Goal: Task Accomplishment & Management: Complete application form

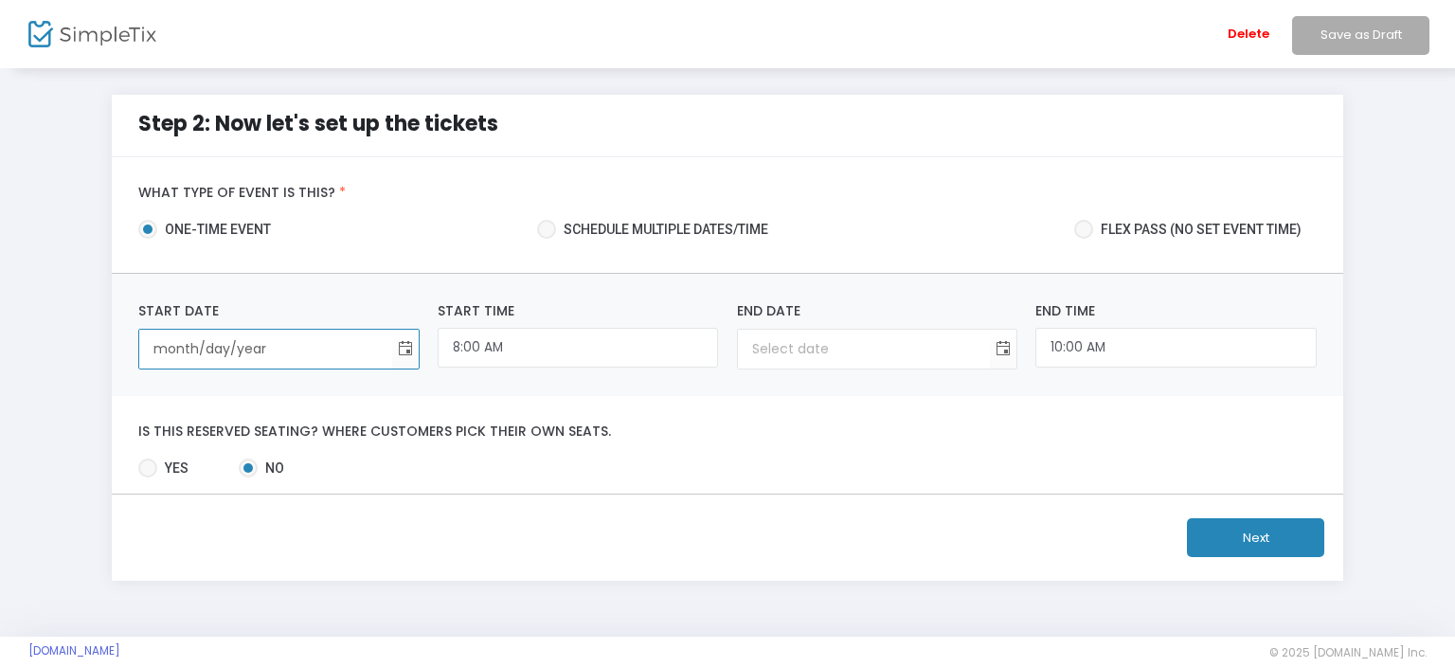
click at [305, 351] on input "month/day/year" at bounding box center [265, 349] width 252 height 39
type input "10/11/2"
type input "12:00 AM"
type input "10/11/2"
type input "[DATE]"
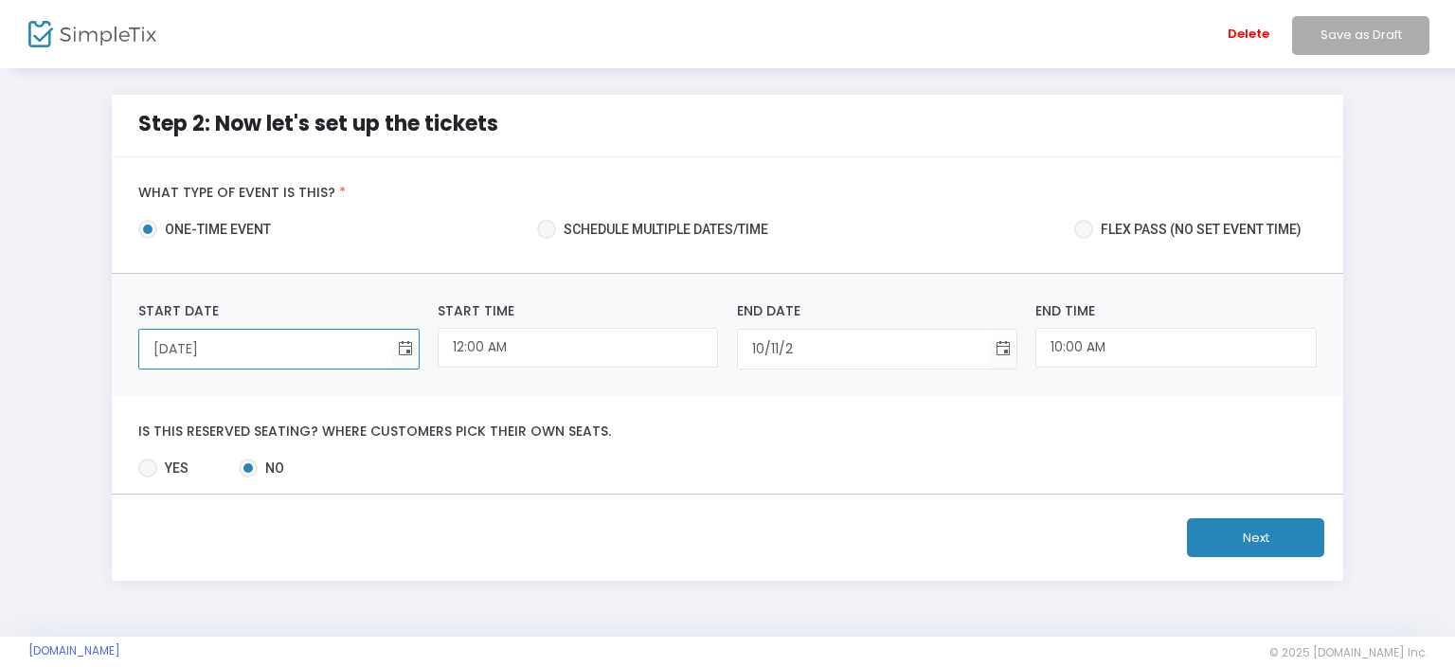
type input "[DATE]"
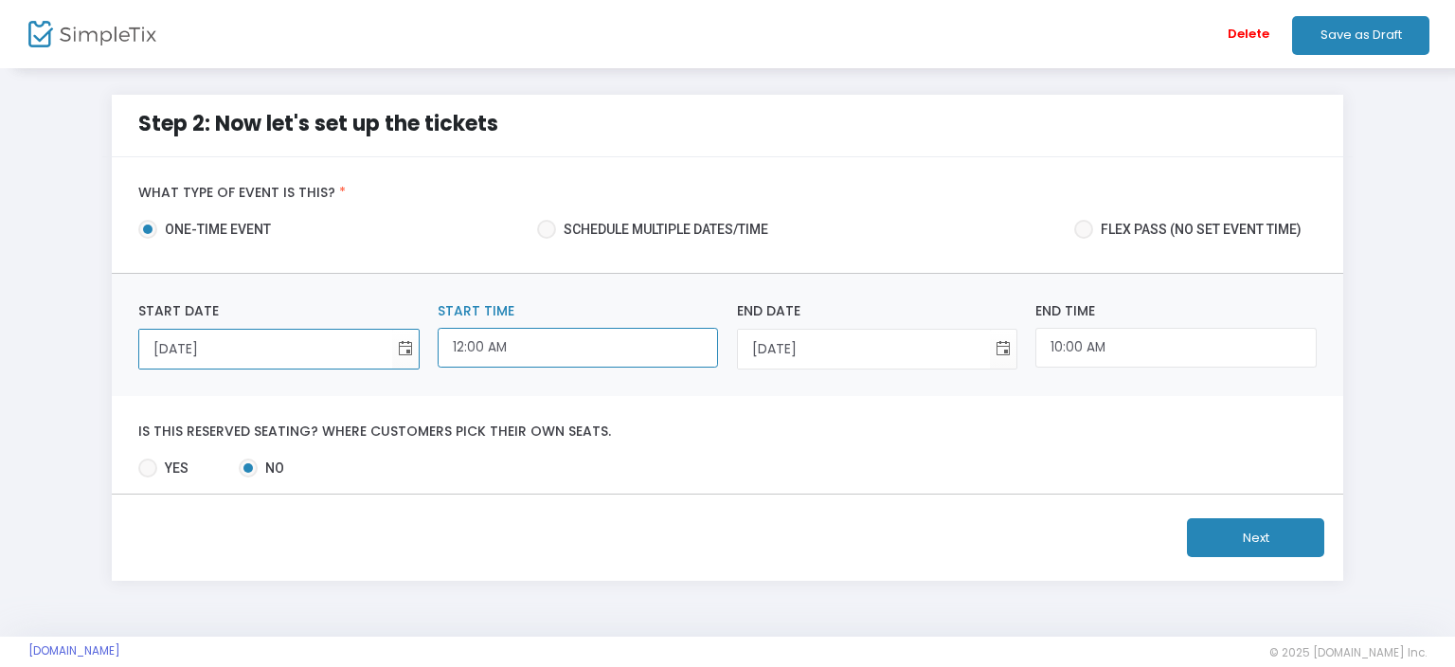
click at [482, 362] on input "12:00 AM" at bounding box center [578, 348] width 280 height 41
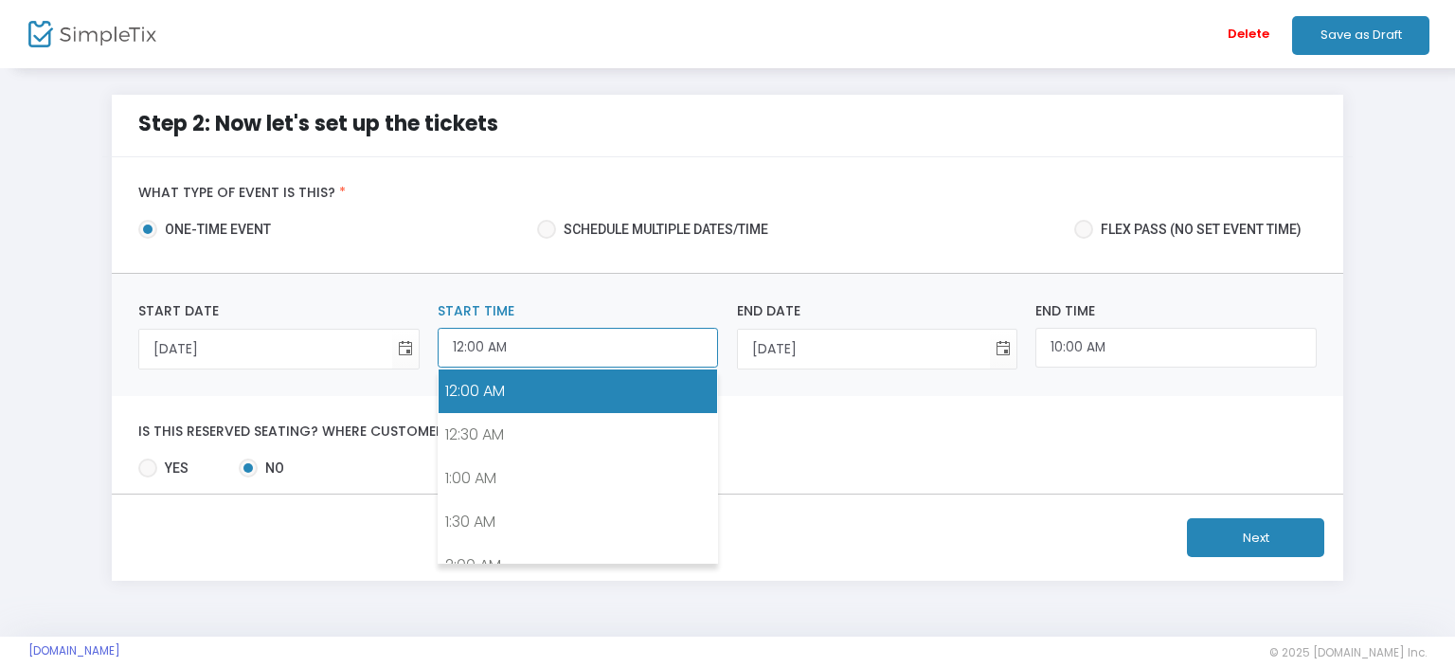
click at [464, 348] on input "12:00 AM" at bounding box center [578, 348] width 280 height 41
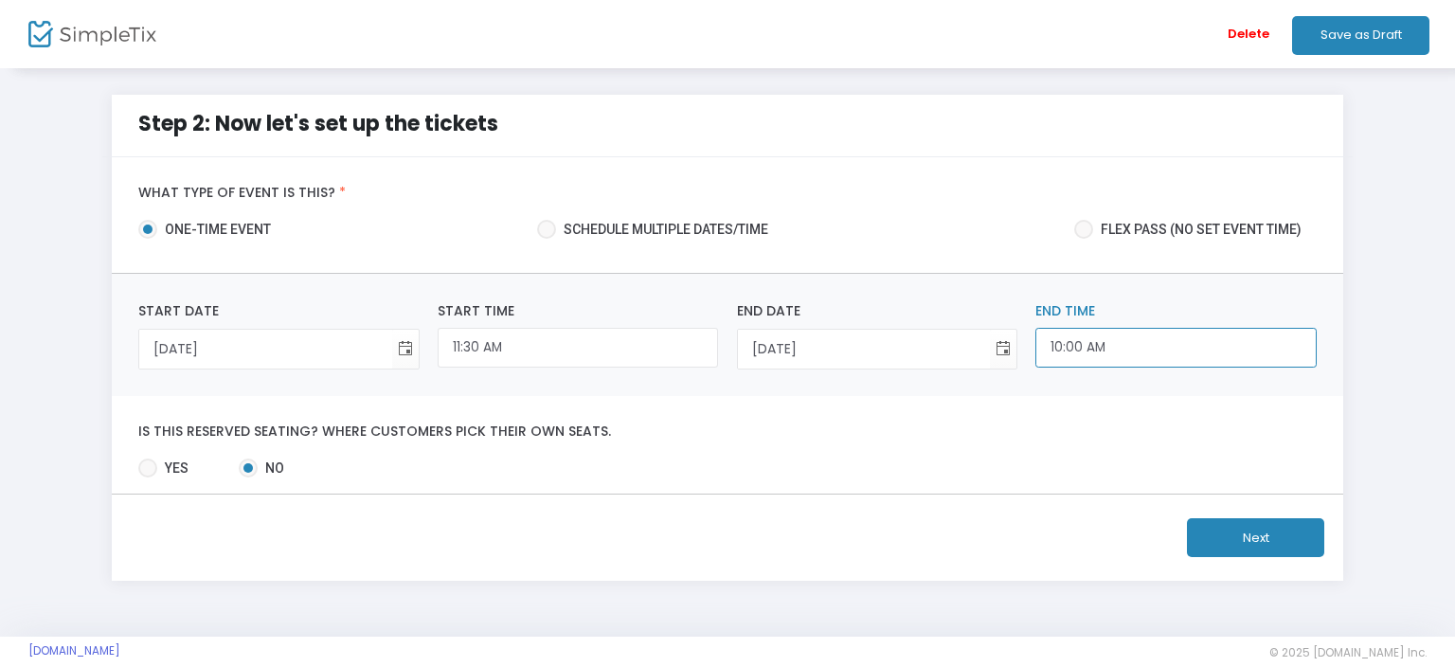
type input "12:00 AM"
type input "1:30 PM"
click at [1053, 350] on input "1:30 PM" at bounding box center [1175, 348] width 280 height 41
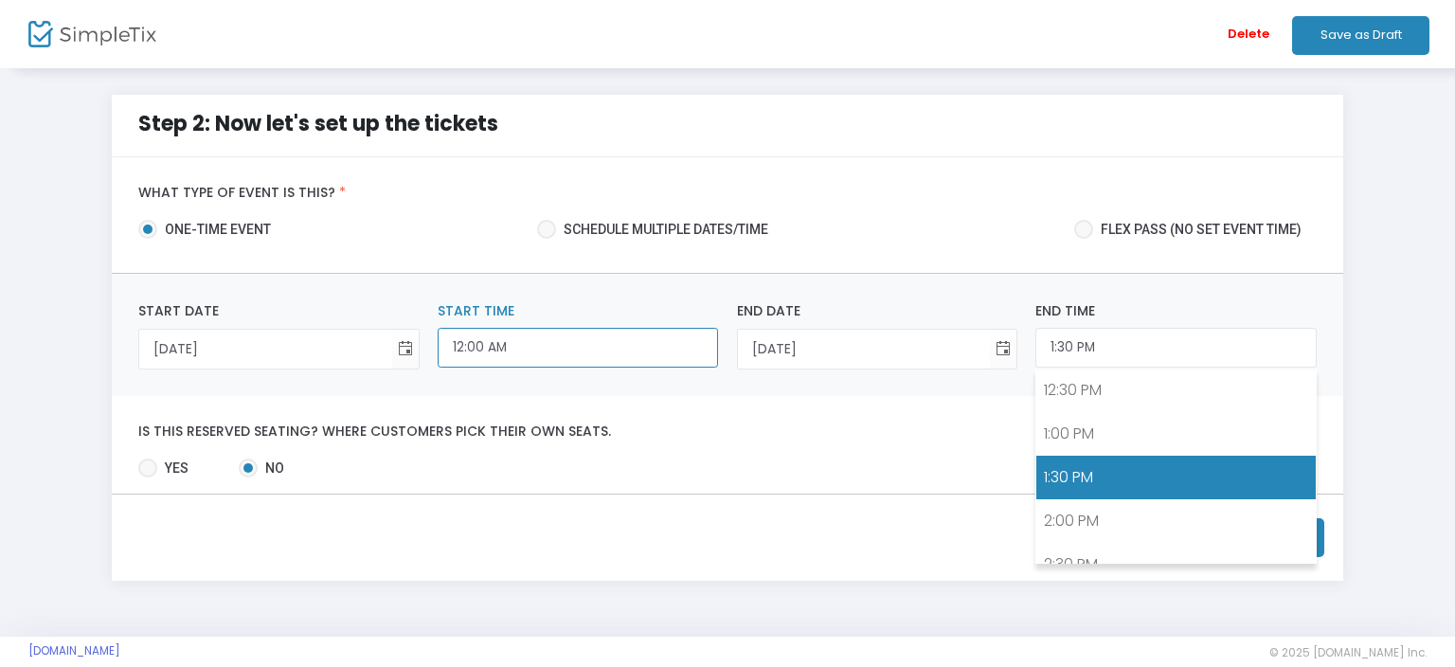
click at [532, 340] on input "12:00 AM" at bounding box center [578, 348] width 280 height 41
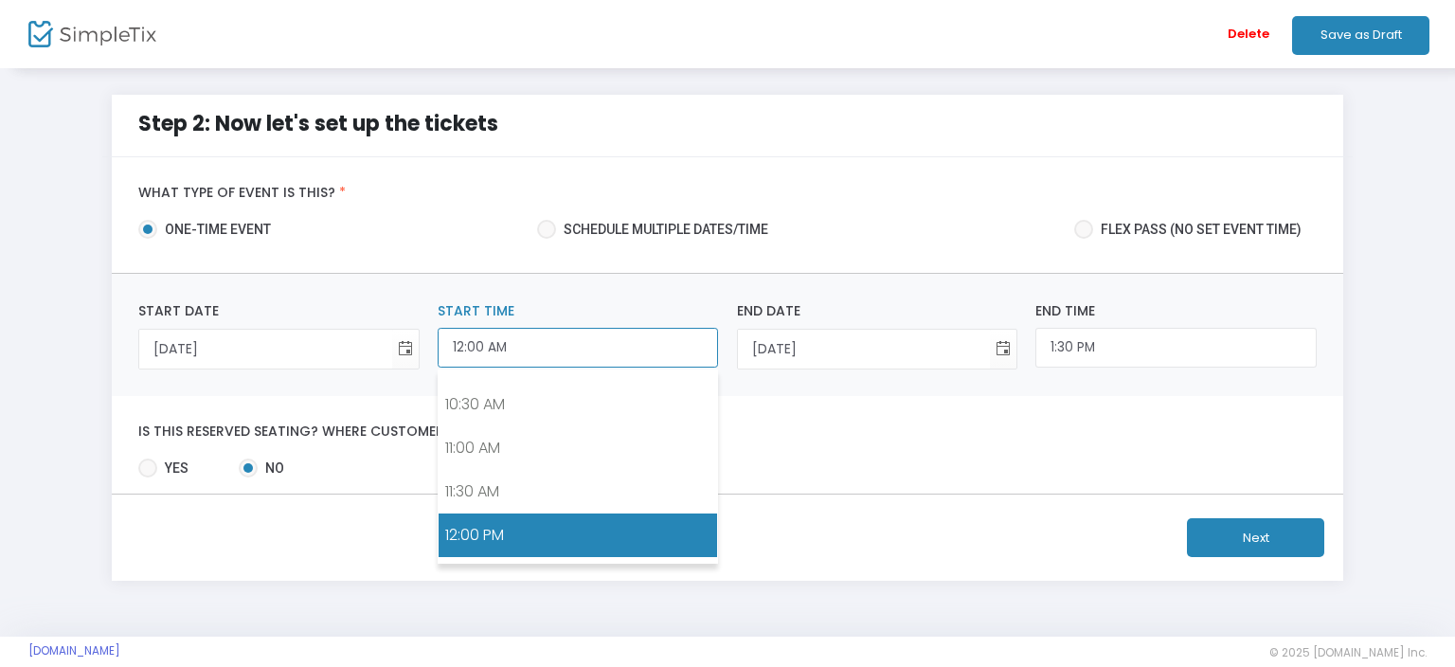
scroll to position [958, 0]
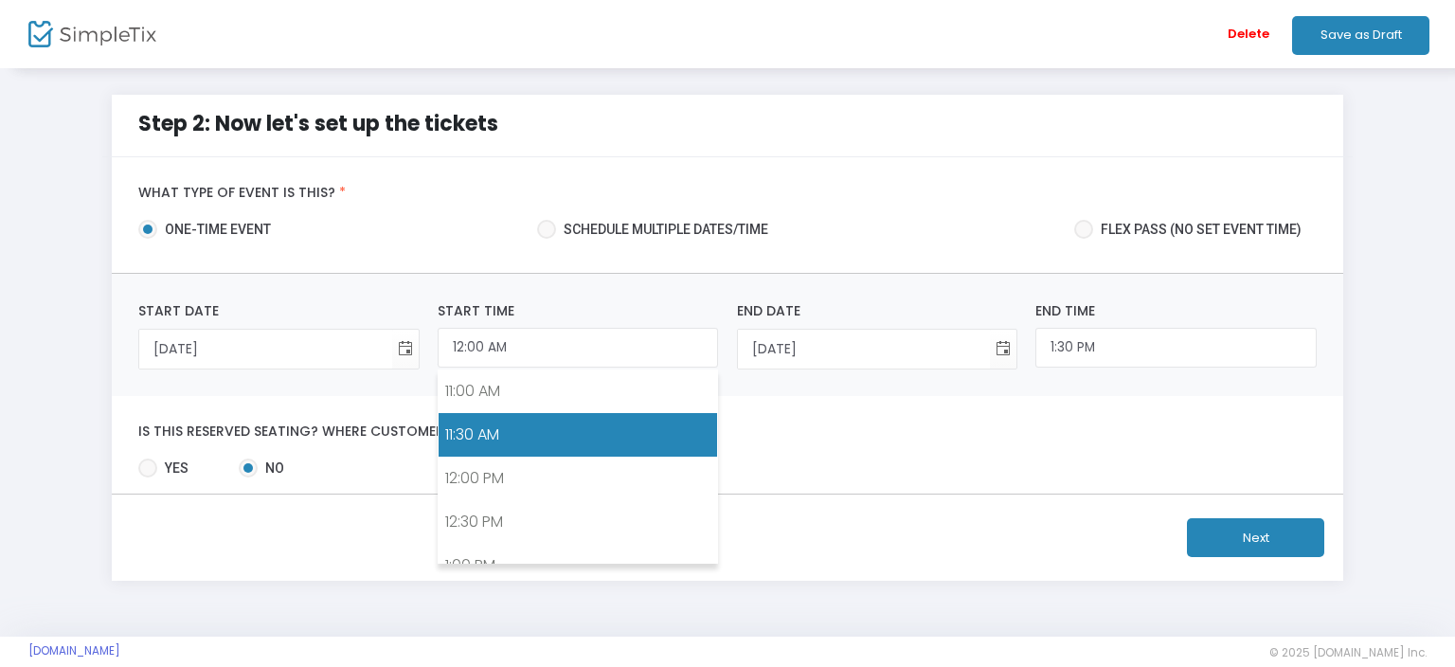
click at [551, 422] on link "11:30 AM" at bounding box center [578, 435] width 278 height 44
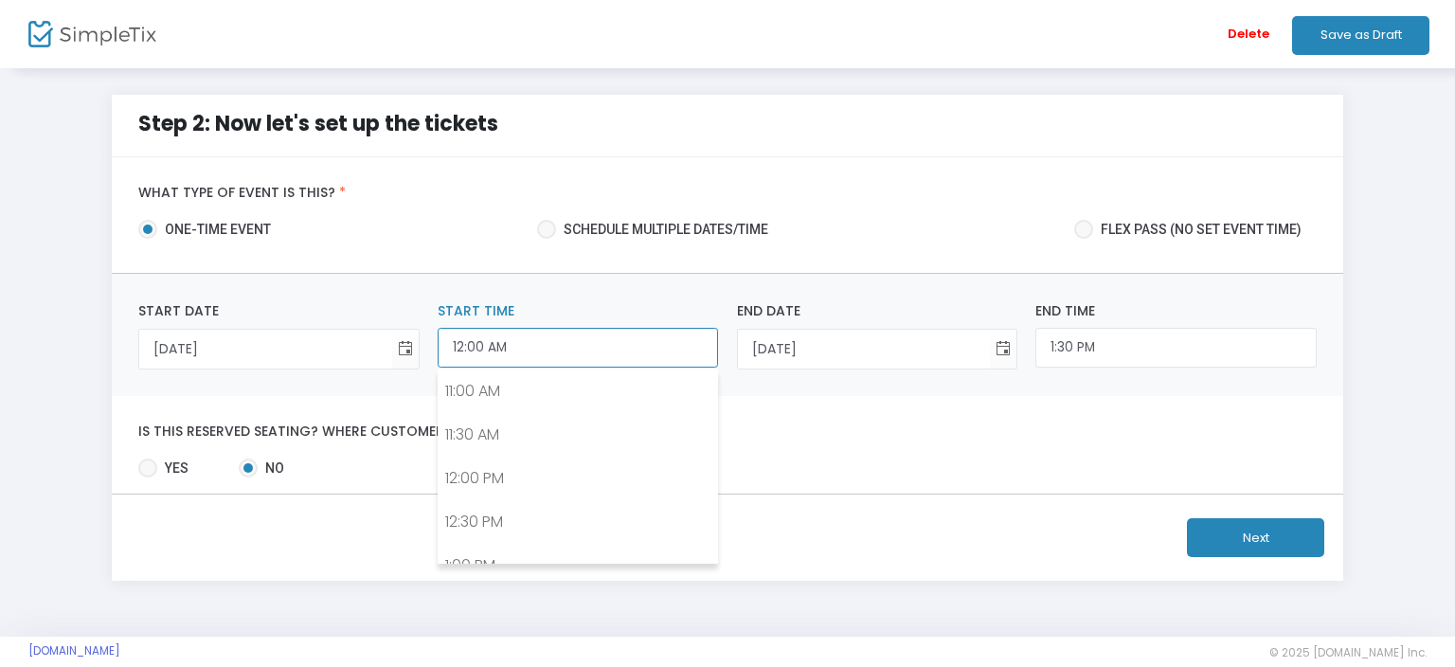
scroll to position [0, 0]
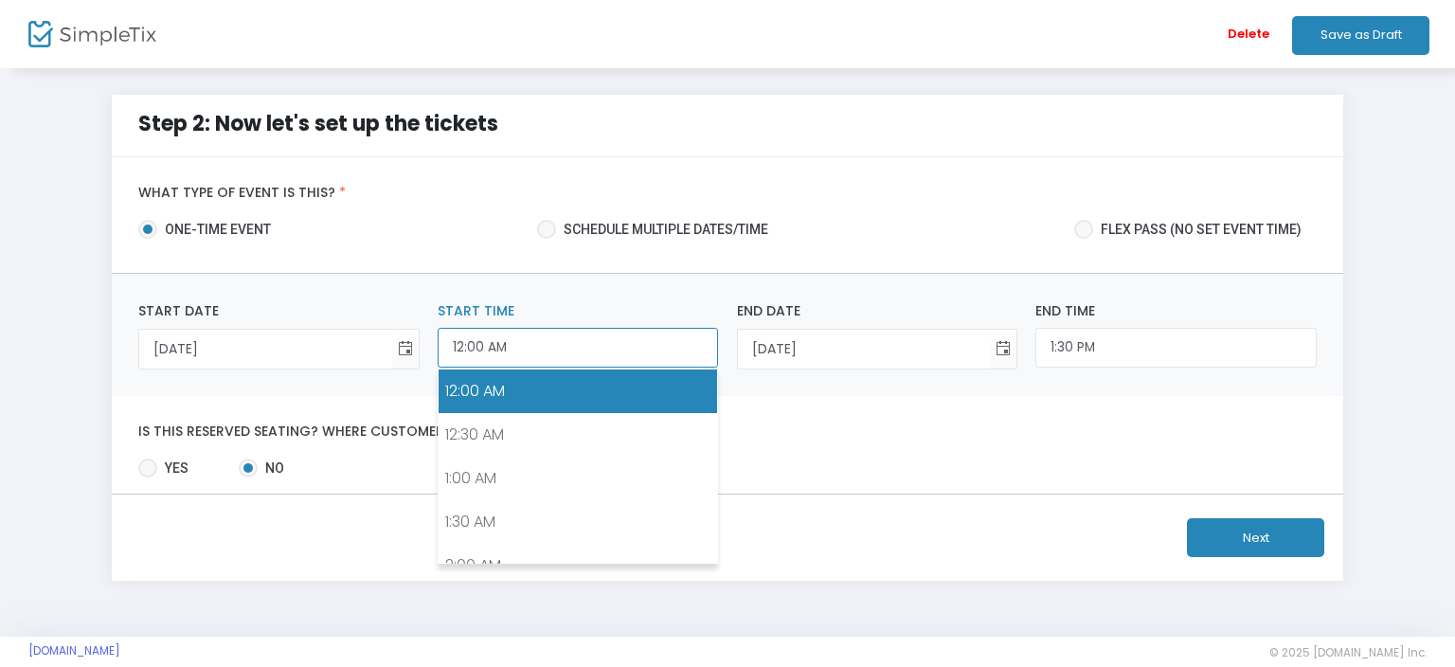
click at [546, 338] on input "12:00 AM" at bounding box center [578, 348] width 280 height 41
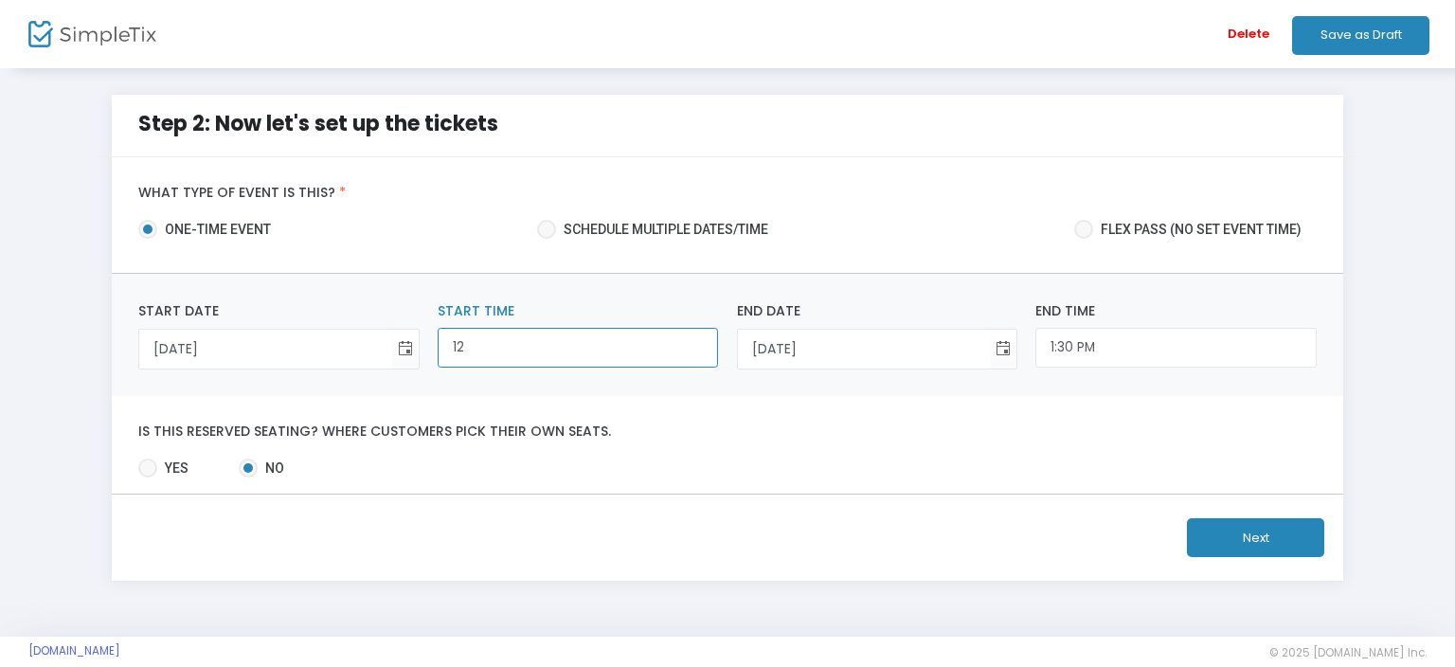
type input "1"
click at [583, 331] on input "11:30" at bounding box center [578, 348] width 280 height 41
type input "12:00 AM"
click at [593, 411] on div "Is this reserved seating? Where customers pick their own seats. Yes No Required." at bounding box center [728, 445] width 1232 height 98
